Goal: Transaction & Acquisition: Purchase product/service

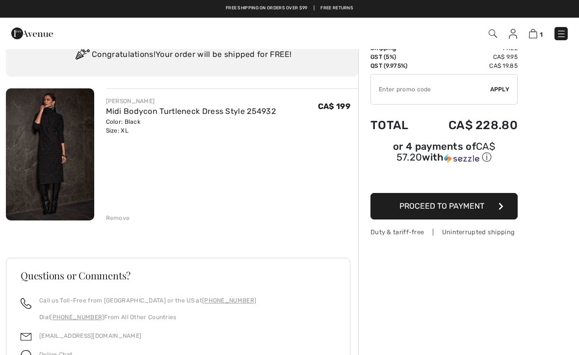
scroll to position [38, 0]
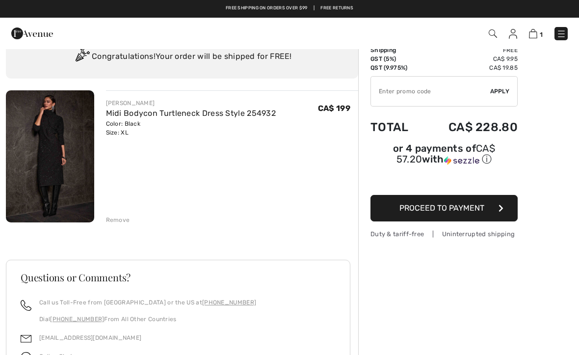
click at [121, 222] on div "Remove" at bounding box center [118, 220] width 24 height 9
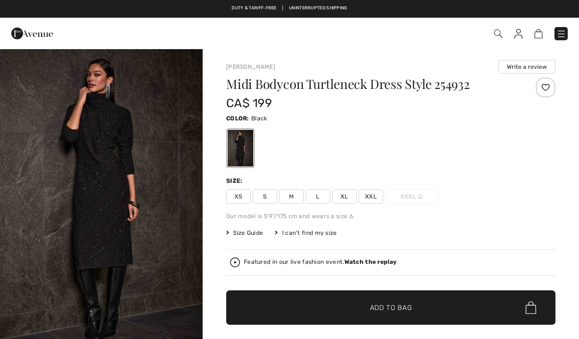
checkbox input "true"
click at [344, 192] on span "XL" at bounding box center [344, 196] width 25 height 15
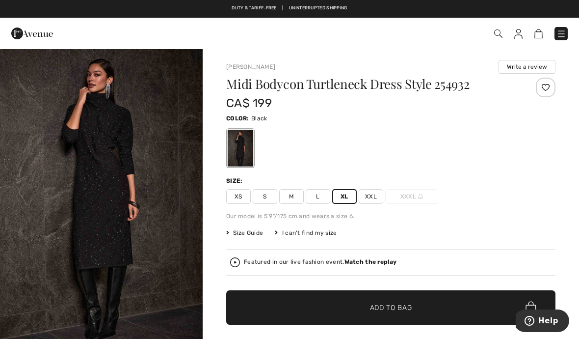
click at [354, 303] on span "✔ Added to Bag" at bounding box center [377, 307] width 60 height 10
click at [565, 27] on link at bounding box center [561, 33] width 13 height 13
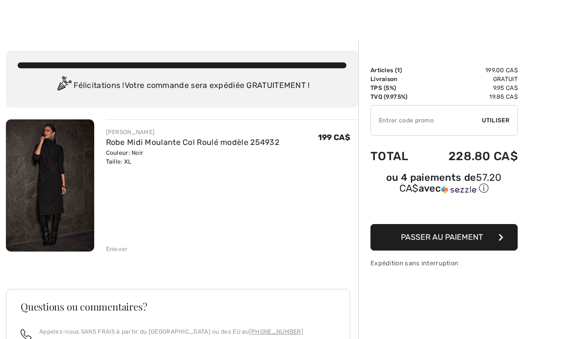
scroll to position [12, 0]
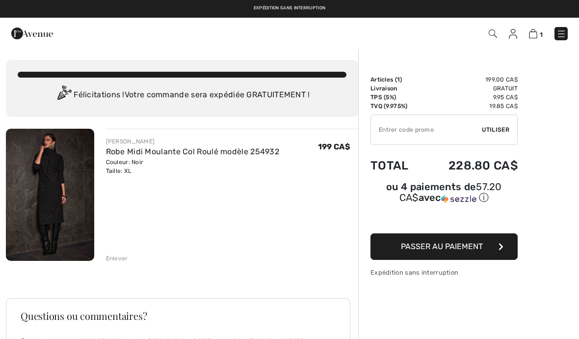
click at [567, 30] on link at bounding box center [561, 33] width 13 height 13
